Goal: Task Accomplishment & Management: Manage account settings

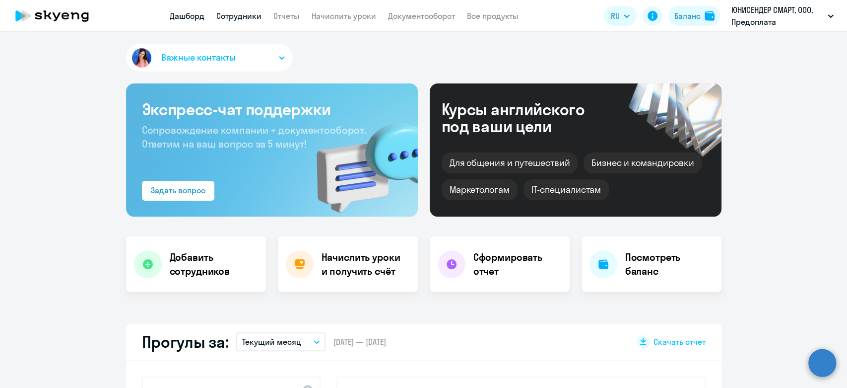
select select "30"
click at [253, 17] on link "Сотрудники" at bounding box center [238, 16] width 45 height 10
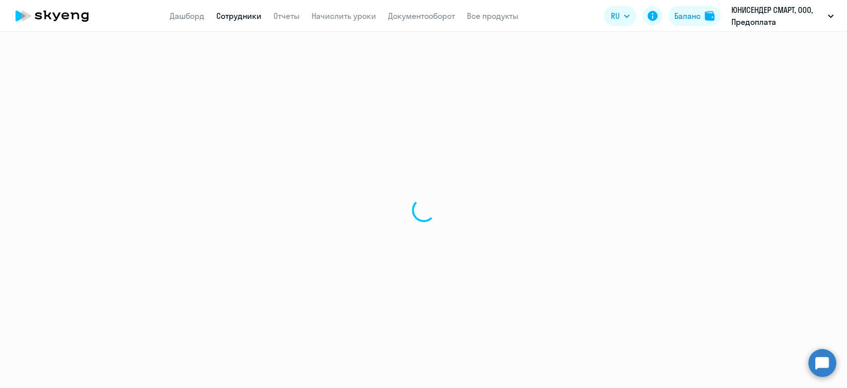
select select "30"
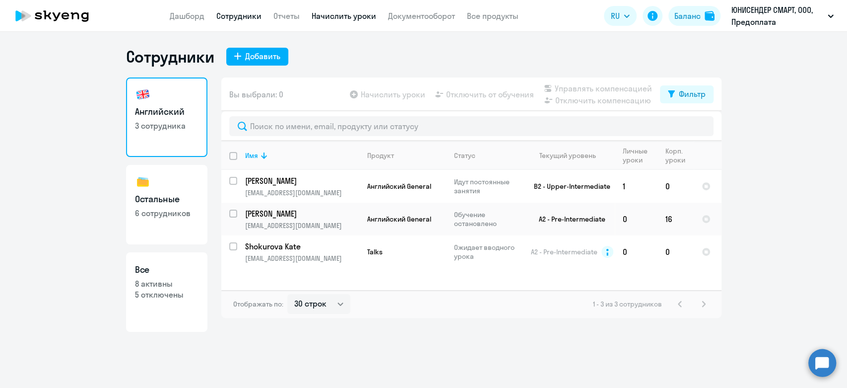
click at [328, 16] on link "Начислить уроки" at bounding box center [344, 16] width 65 height 10
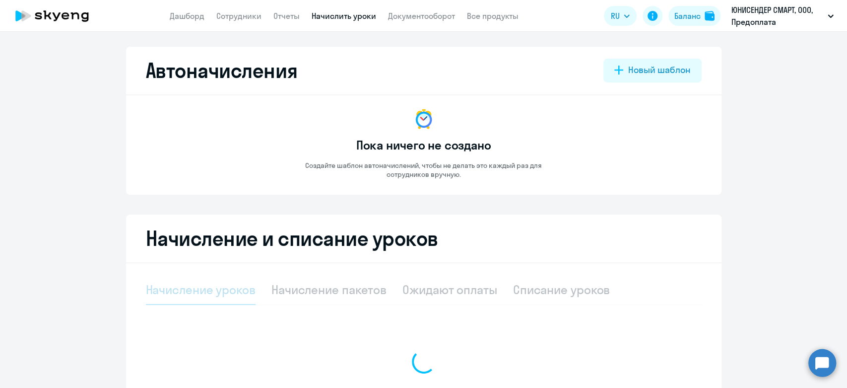
select select "10"
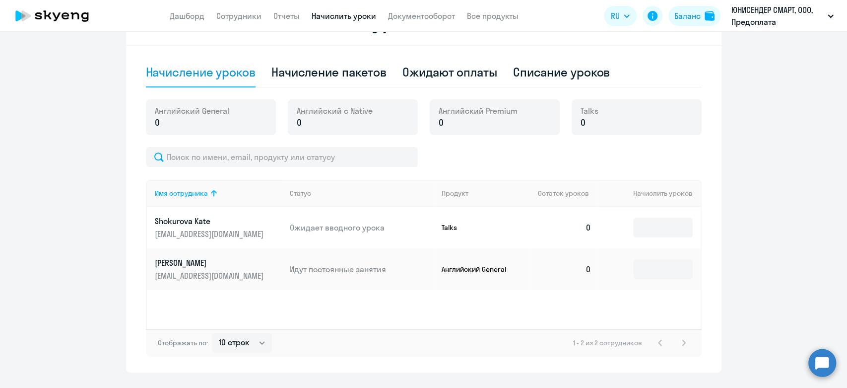
scroll to position [232, 0]
